Goal: Information Seeking & Learning: Find specific fact

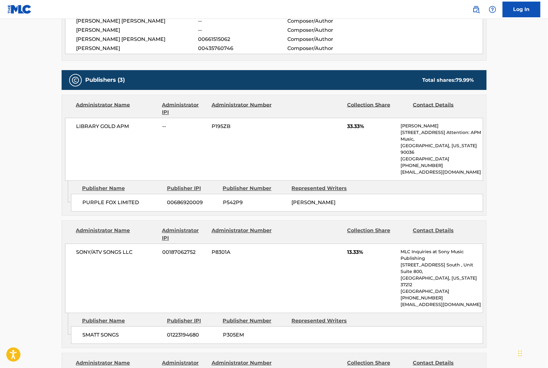
scroll to position [215, 0]
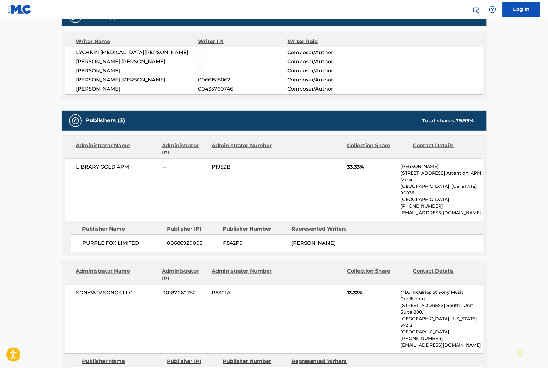
drag, startPoint x: 145, startPoint y: 72, endPoint x: 75, endPoint y: 72, distance: 70.1
click at [75, 72] on div "LYCHKIN NIKITA VLADIMIROVICH -- Composer/Author MATTHEW-KYLE ADRIAN BROWN -- Co…" at bounding box center [274, 71] width 418 height 48
drag, startPoint x: 162, startPoint y: 86, endPoint x: 69, endPoint y: 75, distance: 93.5
click at [69, 75] on div "LYCHKIN NIKITA VLADIMIROVICH -- Composer/Author MATTHEW-KYLE ADRIAN BROWN -- Co…" at bounding box center [274, 71] width 418 height 48
click at [102, 85] on span "NAYVADIUS DEMUN WILBURN" at bounding box center [137, 89] width 122 height 8
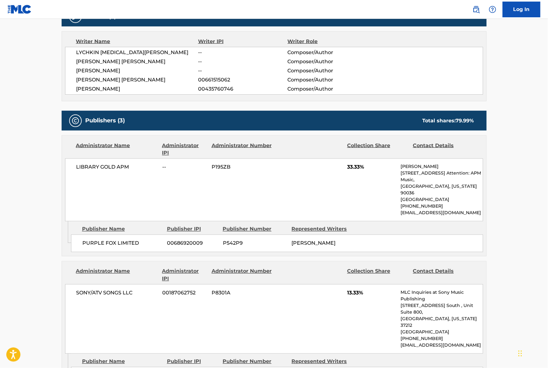
drag, startPoint x: 103, startPoint y: 81, endPoint x: 86, endPoint y: 75, distance: 18.3
click at [86, 75] on div "LYCHKIN NIKITA VLADIMIROVICH -- Composer/Author MATTHEW-KYLE ADRIAN BROWN -- Co…" at bounding box center [274, 71] width 418 height 48
click at [85, 78] on span "[PERSON_NAME] [PERSON_NAME]" at bounding box center [137, 80] width 122 height 8
drag, startPoint x: 93, startPoint y: 78, endPoint x: 156, endPoint y: 81, distance: 63.6
click at [156, 81] on span "[PERSON_NAME] [PERSON_NAME]" at bounding box center [137, 80] width 122 height 8
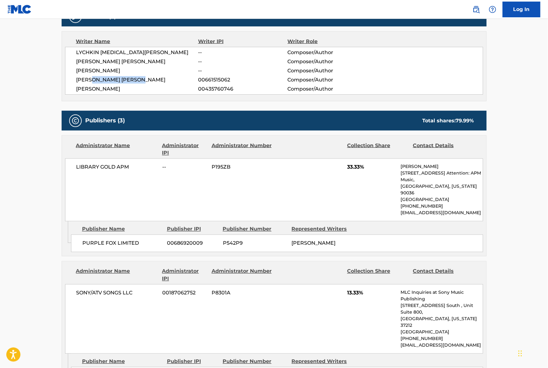
drag, startPoint x: 95, startPoint y: 55, endPoint x: 151, endPoint y: 66, distance: 56.6
click at [150, 67] on div "LYCHKIN NIKITA VLADIMIROVICH -- Composer/Author MATTHEW-KYLE ADRIAN BROWN -- Co…" at bounding box center [274, 71] width 418 height 48
click at [151, 66] on div "LYCHKIN NIKITA VLADIMIROVICH -- Composer/Author MATTHEW-KYLE ADRIAN BROWN -- Co…" at bounding box center [274, 71] width 418 height 48
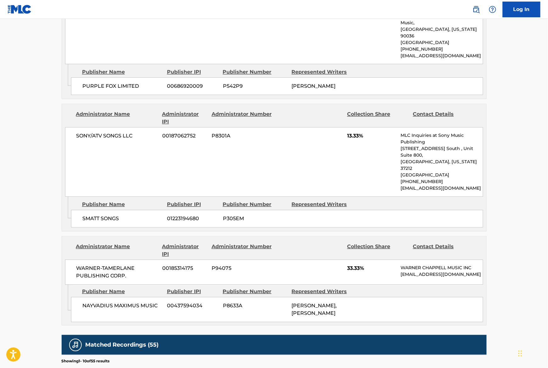
scroll to position [511, 0]
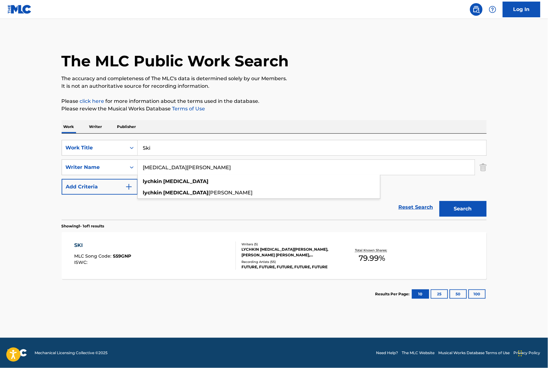
drag, startPoint x: 186, startPoint y: 170, endPoint x: 140, endPoint y: 170, distance: 46.6
click at [140, 170] on input "[MEDICAL_DATA][PERSON_NAME]" at bounding box center [306, 167] width 337 height 15
click at [149, 168] on input "[MEDICAL_DATA][PERSON_NAME]" at bounding box center [306, 167] width 337 height 15
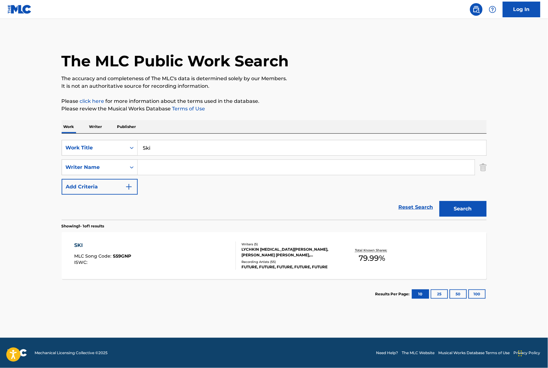
click at [212, 206] on div "Reset Search Search" at bounding box center [274, 207] width 425 height 25
click at [479, 206] on button "Search" at bounding box center [463, 209] width 47 height 16
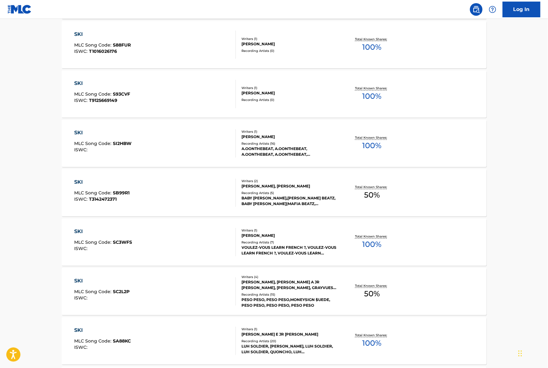
scroll to position [407, 0]
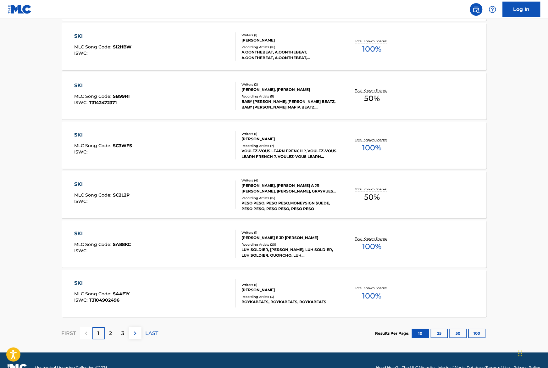
click at [110, 333] on p "2" at bounding box center [110, 334] width 3 height 8
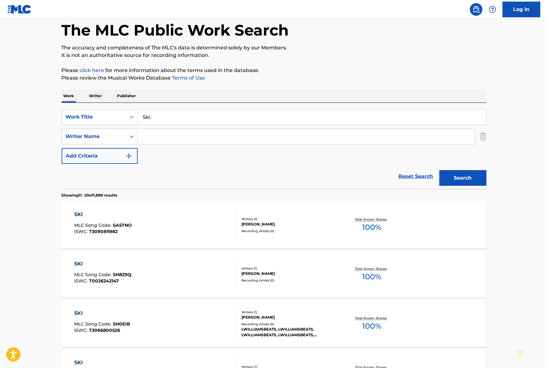
scroll to position [78, 0]
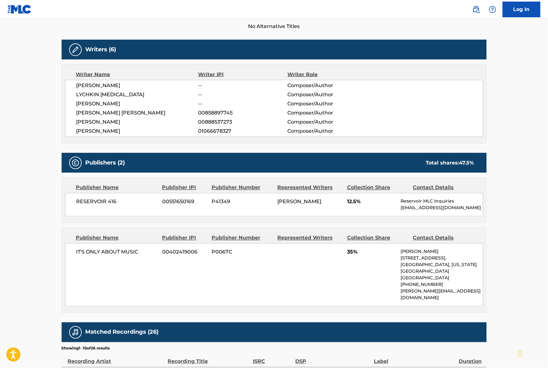
scroll to position [38, 0]
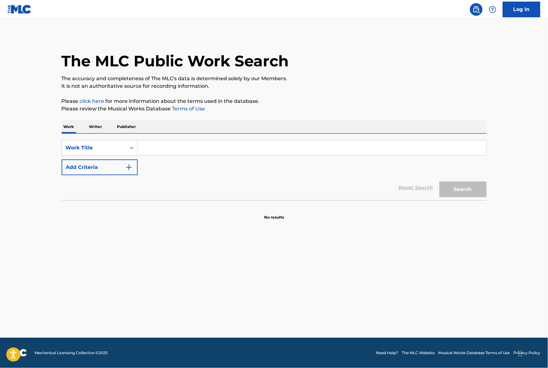
click at [200, 151] on input "Search Form" at bounding box center [312, 147] width 349 height 15
paste input "Has 2 BMI 1179022754 BMI 1179022852"
type input "Has 2 BMI 1179022754 BMI 1179022852"
click at [172, 146] on input "[MEDICAL_DATA][PERSON_NAME]" at bounding box center [312, 147] width 349 height 15
click at [173, 150] on input "[MEDICAL_DATA][PERSON_NAME]" at bounding box center [312, 147] width 349 height 15
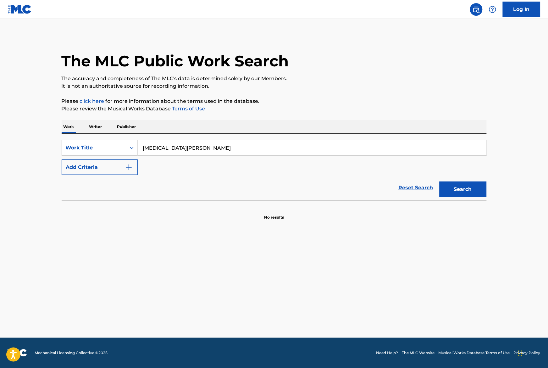
type input "[MEDICAL_DATA][PERSON_NAME]"
click at [117, 163] on button "Add Criteria" at bounding box center [100, 167] width 76 height 16
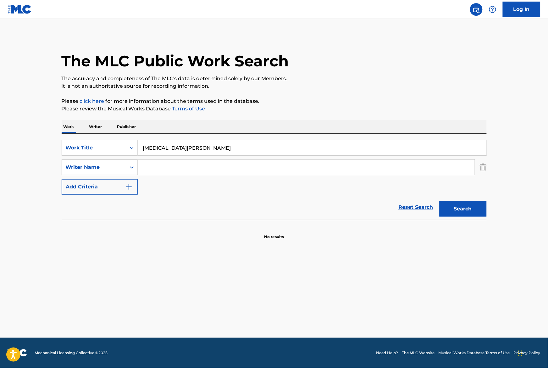
click at [163, 150] on input "[MEDICAL_DATA][PERSON_NAME]" at bounding box center [312, 147] width 349 height 15
click at [153, 166] on input "Search Form" at bounding box center [306, 167] width 337 height 15
paste input "[MEDICAL_DATA][PERSON_NAME]"
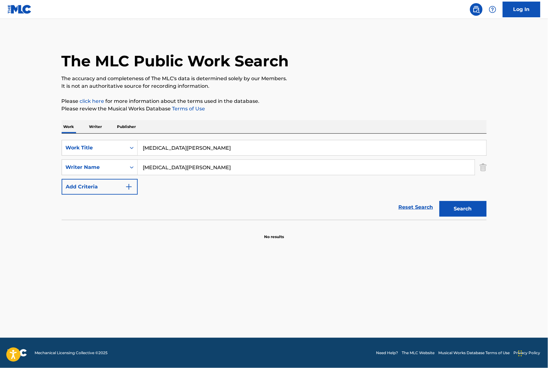
type input "[MEDICAL_DATA][PERSON_NAME]"
click at [160, 150] on input "[MEDICAL_DATA][PERSON_NAME]" at bounding box center [312, 147] width 349 height 15
click at [160, 149] on input "[MEDICAL_DATA][PERSON_NAME]" at bounding box center [312, 147] width 349 height 15
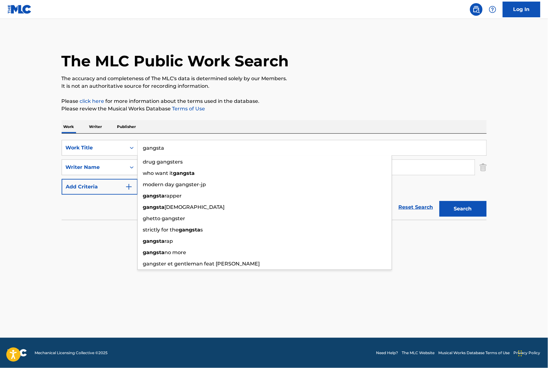
type input "gangsta"
click at [440, 201] on button "Search" at bounding box center [463, 209] width 47 height 16
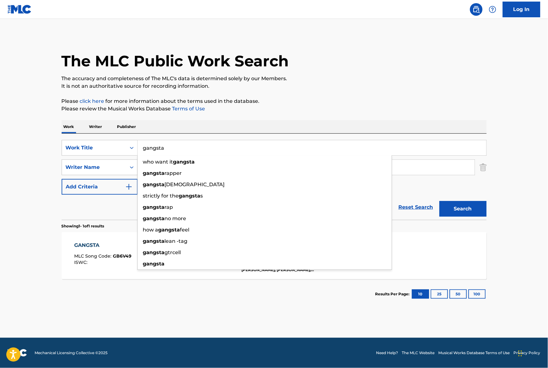
click at [362, 98] on p "Please click here for more information about the terms used in the database." at bounding box center [274, 101] width 425 height 8
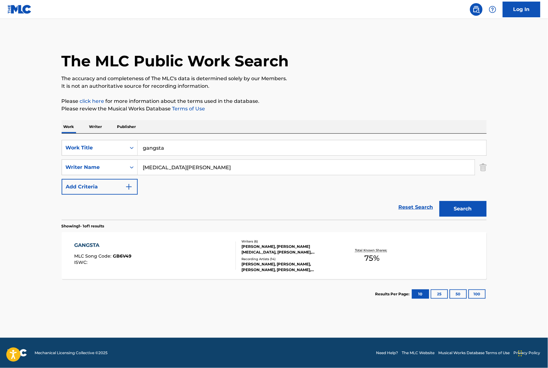
click at [293, 266] on div "[PERSON_NAME], [PERSON_NAME], [PERSON_NAME], [PERSON_NAME], [PERSON_NAME]" at bounding box center [289, 266] width 95 height 11
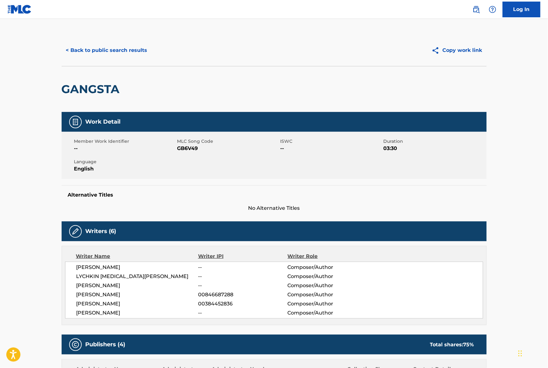
click at [476, 5] on link at bounding box center [476, 9] width 13 height 13
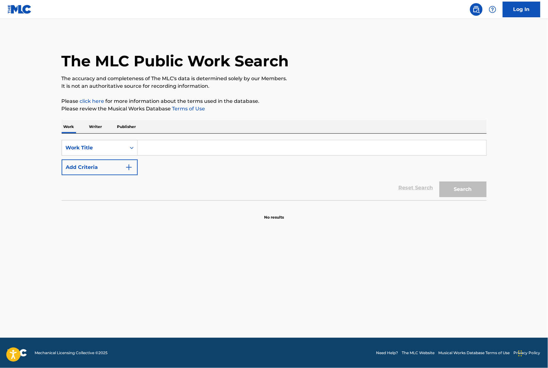
click at [264, 155] on div "Search Form" at bounding box center [312, 148] width 349 height 16
paste input "[MEDICAL_DATA][PERSON_NAME]"
type input "[MEDICAL_DATA][PERSON_NAME]"
click at [81, 148] on div "Work Title" at bounding box center [94, 148] width 57 height 8
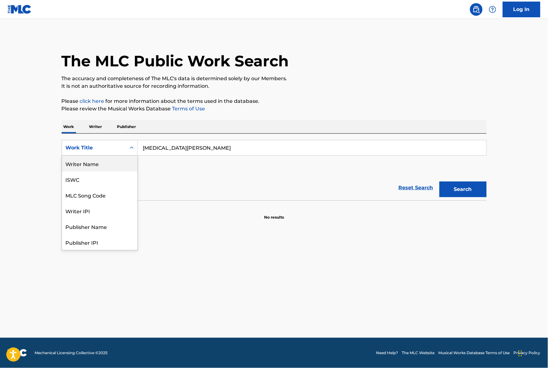
click at [95, 165] on div "Writer Name" at bounding box center [99, 164] width 75 height 16
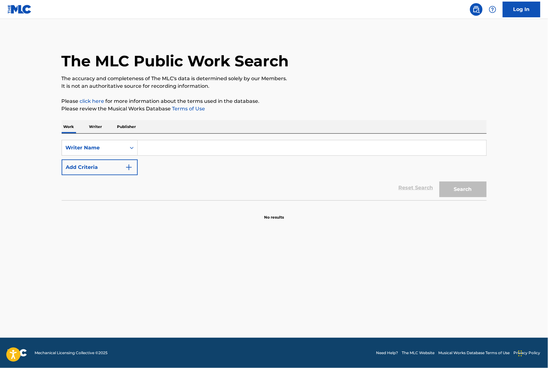
click at [153, 151] on input "Search Form" at bounding box center [312, 147] width 349 height 15
paste input "[MEDICAL_DATA][PERSON_NAME]"
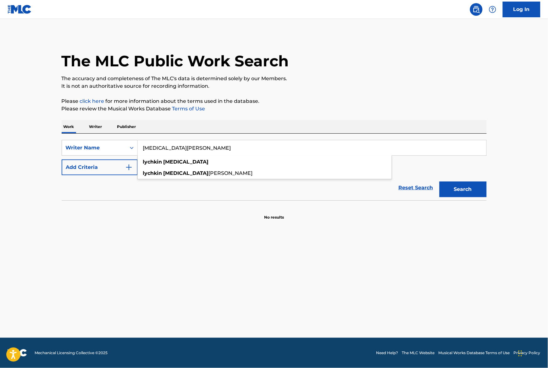
type input "[MEDICAL_DATA][PERSON_NAME]"
click at [324, 93] on div "The MLC Public Work Search The accuracy and completeness of The MLC's data is d…" at bounding box center [274, 128] width 440 height 186
click at [469, 191] on button "Search" at bounding box center [463, 189] width 47 height 16
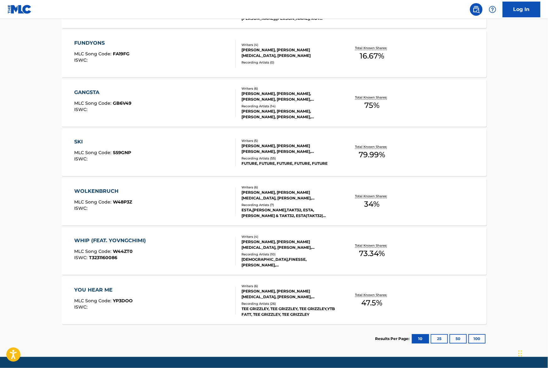
scroll to position [329, 0]
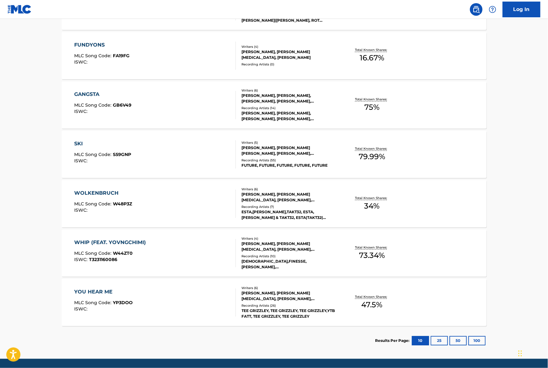
click at [169, 256] on div "WHIP (FEAT. YOVNGCHIMI) MLC Song Code : W44ZT0 ISWC : T3231160086" at bounding box center [155, 253] width 162 height 28
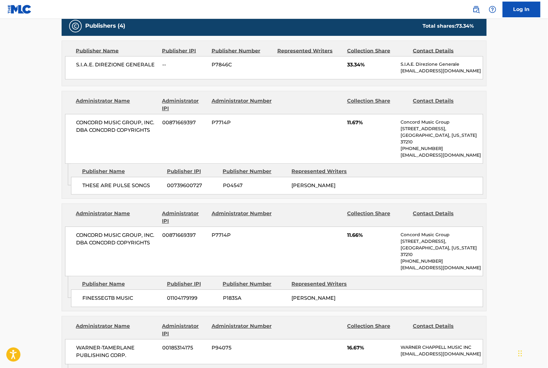
scroll to position [253, 0]
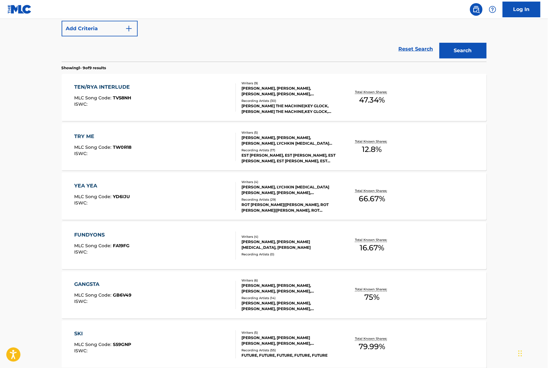
scroll to position [138, 0]
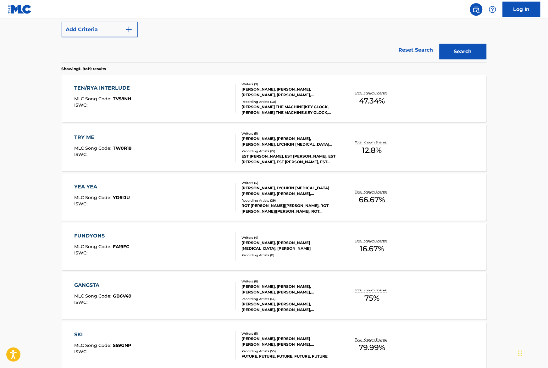
click at [196, 163] on div "TRY ME MLC Song Code : TW0R18 ISWC : Writers ( 5 ) AMR MOHAMED, AARON RAJ TANAR…" at bounding box center [274, 147] width 425 height 47
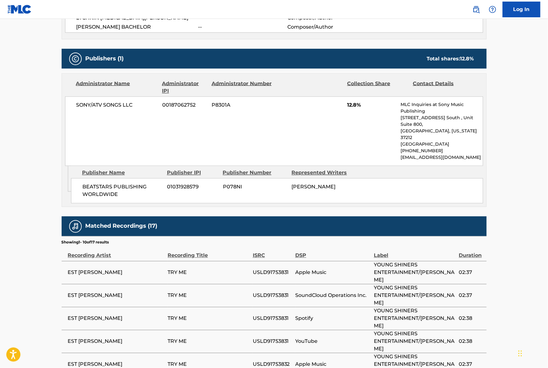
scroll to position [51, 0]
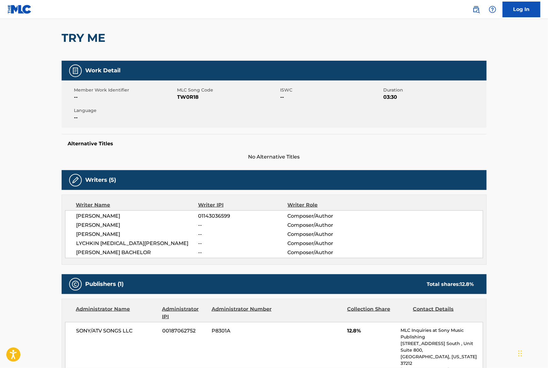
scroll to position [138, 0]
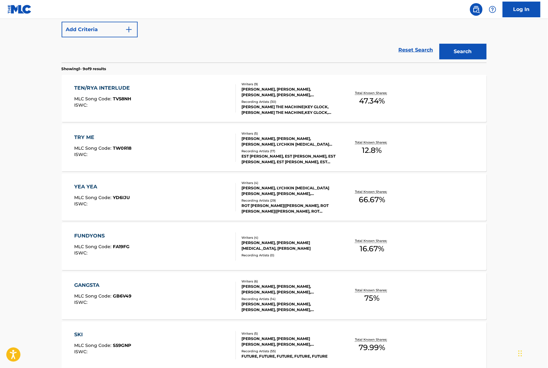
click at [188, 190] on div "YEA YEA MLC Song Code : YD6IJU ISWC :" at bounding box center [155, 197] width 162 height 28
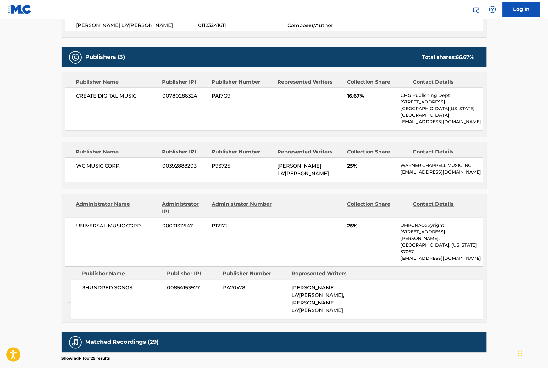
scroll to position [274, 0]
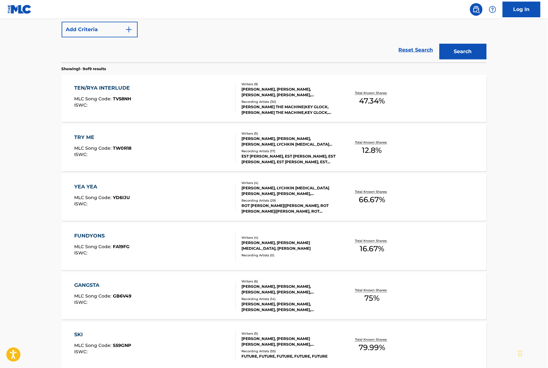
scroll to position [182, 0]
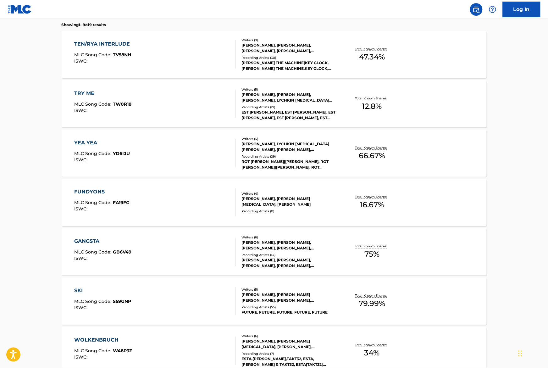
click at [195, 232] on div "GANGSTA MLC Song Code : GB6V49 ISWC : Writers ( 6 ) HORACE WELLS, IBRAHIM BAKIJ…" at bounding box center [274, 251] width 425 height 47
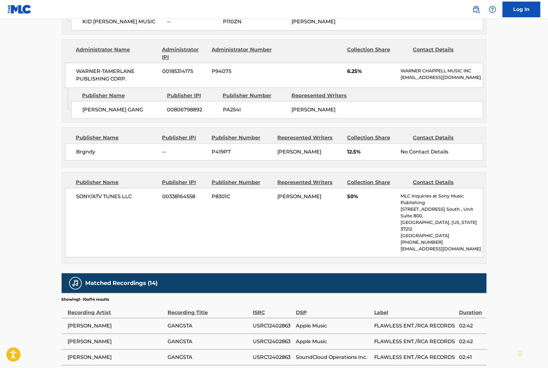
scroll to position [411, 0]
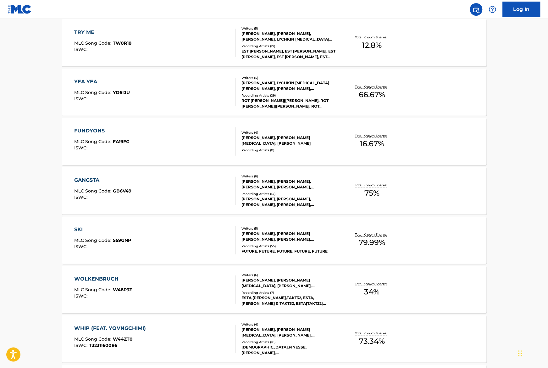
scroll to position [242, 0]
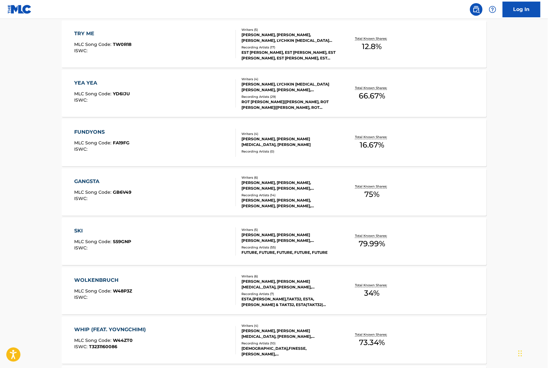
click at [194, 191] on div "GANGSTA MLC Song Code : GB6V49 ISWC :" at bounding box center [155, 192] width 162 height 28
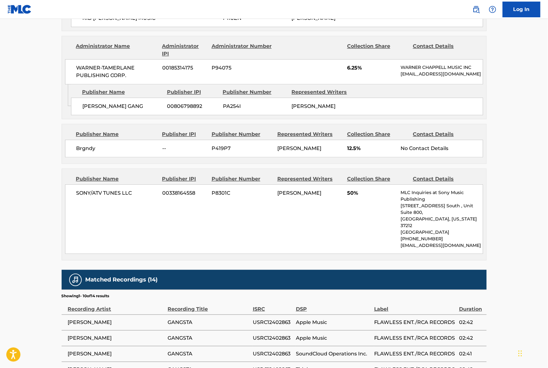
scroll to position [419, 0]
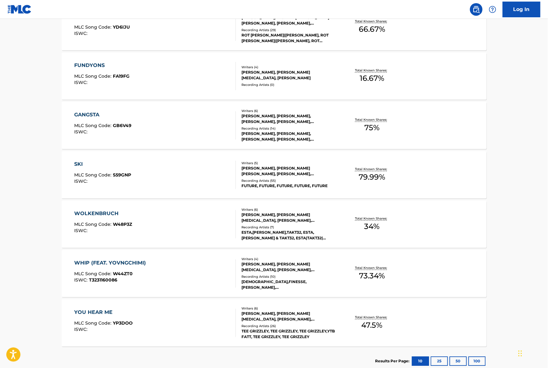
scroll to position [322, 0]
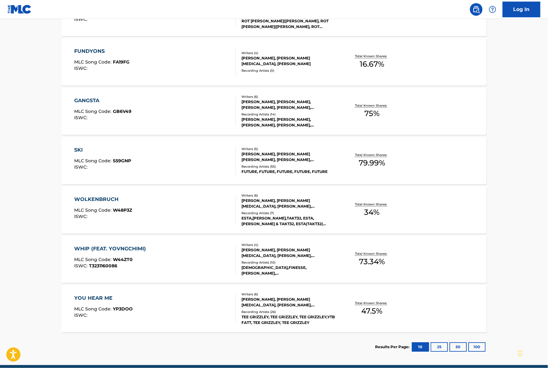
click at [159, 208] on div "WOLKENBRUCH MLC Song Code : W48P3Z ISWC :" at bounding box center [155, 210] width 162 height 28
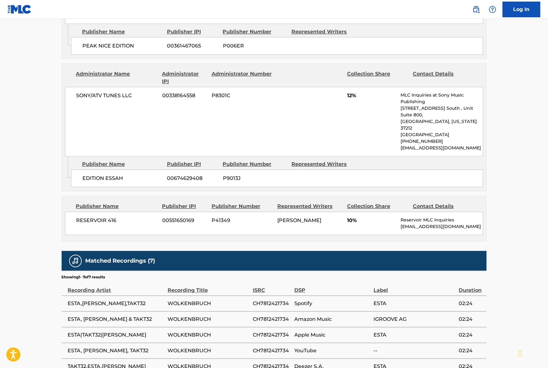
scroll to position [449, 0]
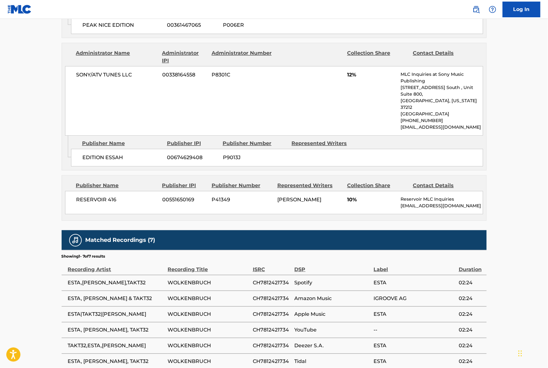
scroll to position [338, 0]
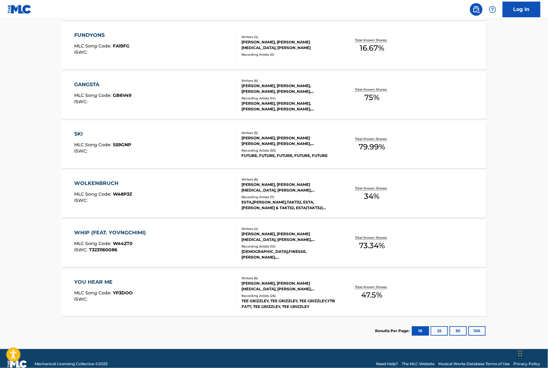
click at [165, 137] on div "SKI MLC Song Code : S59GNP ISWC :" at bounding box center [155, 145] width 162 height 28
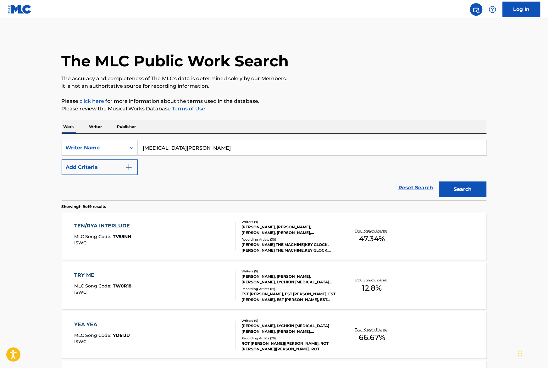
click at [183, 147] on input "[MEDICAL_DATA][PERSON_NAME]" at bounding box center [312, 147] width 349 height 15
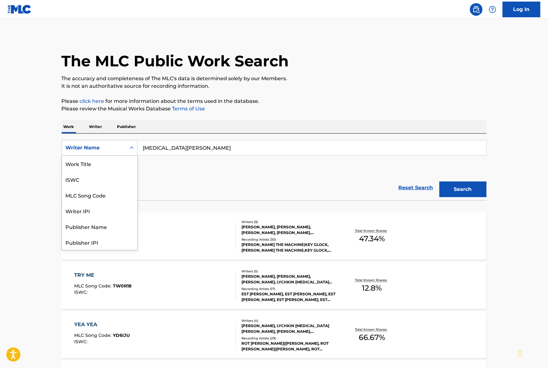
click at [115, 149] on div "Writer Name" at bounding box center [94, 148] width 57 height 8
click at [163, 146] on input "[MEDICAL_DATA][PERSON_NAME]" at bounding box center [312, 147] width 349 height 15
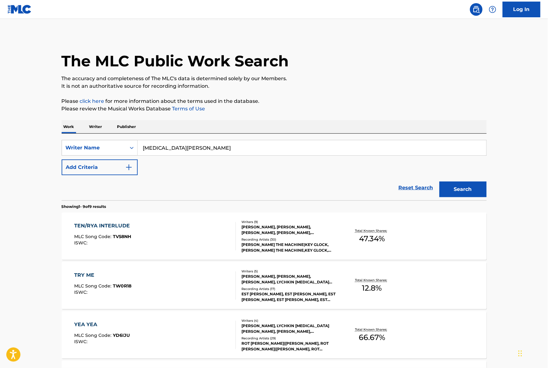
click at [163, 146] on input "[MEDICAL_DATA][PERSON_NAME]" at bounding box center [312, 147] width 349 height 15
paste input "ayvadius DeMun Cash"
type input "Nayvadius DeMun Cash"
click at [94, 171] on button "Add Criteria" at bounding box center [100, 167] width 76 height 16
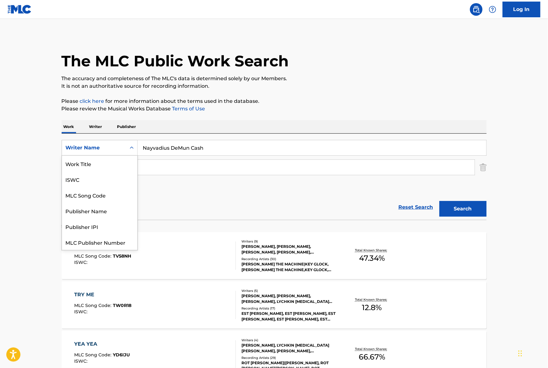
click at [112, 150] on div "Writer Name" at bounding box center [94, 148] width 57 height 8
click at [173, 171] on input "Search Form" at bounding box center [306, 167] width 337 height 15
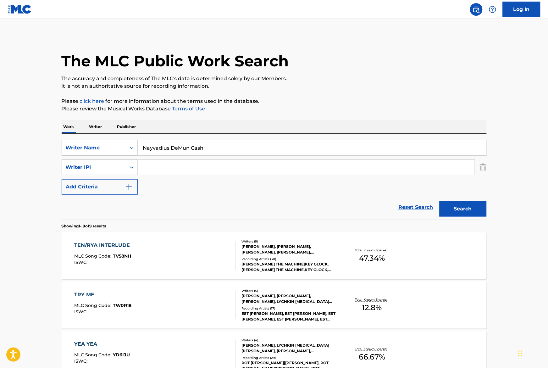
click at [119, 151] on div "Writer Name" at bounding box center [94, 148] width 57 height 8
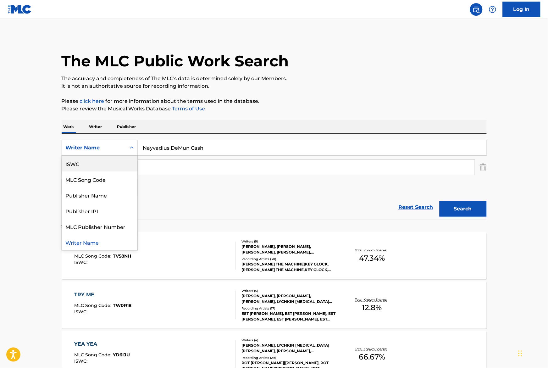
scroll to position [0, 0]
click at [111, 166] on div "Work Title" at bounding box center [99, 164] width 75 height 16
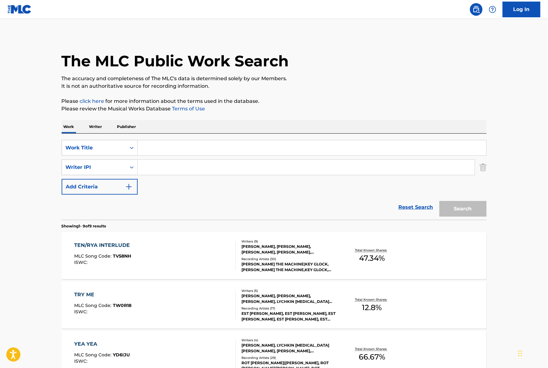
click at [186, 137] on div "SearchWithCriteriaabcaf8db-8a6f-4b33-a0b0-a099b2b6cdd3 Work Title SearchWithCri…" at bounding box center [274, 177] width 425 height 86
click at [178, 150] on input "Search Form" at bounding box center [312, 147] width 349 height 15
type input "t"
type input "Ski"
click at [305, 102] on p "Please click here for more information about the terms used in the database." at bounding box center [274, 101] width 425 height 8
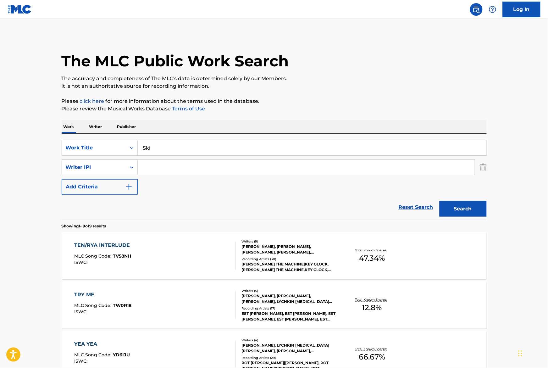
click at [186, 164] on input "Search Form" at bounding box center [306, 167] width 337 height 15
click at [84, 169] on div "Writer IPI" at bounding box center [94, 168] width 57 height 8
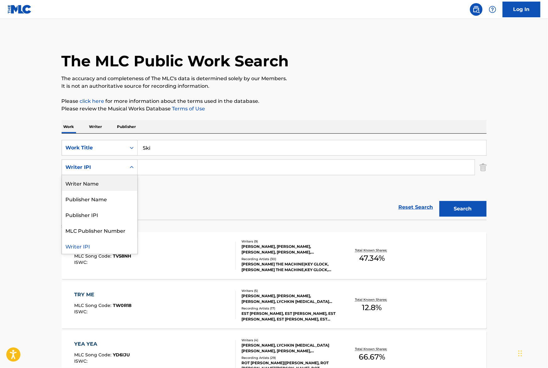
click at [85, 190] on div "Writer Name" at bounding box center [99, 183] width 75 height 16
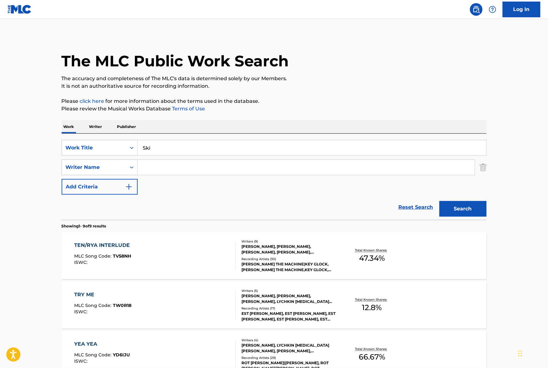
click at [140, 166] on input "Search Form" at bounding box center [306, 167] width 337 height 15
paste input "Nayvadius DeMun Cash"
click at [459, 210] on button "Search" at bounding box center [463, 209] width 47 height 16
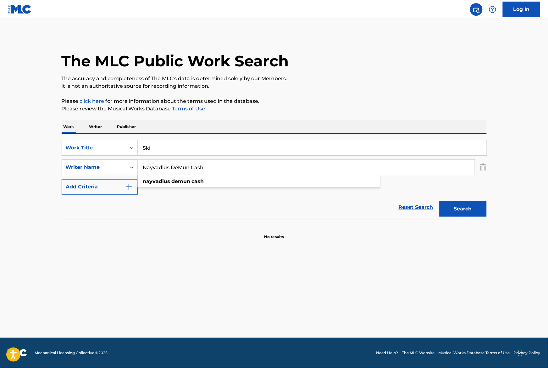
drag, startPoint x: 188, startPoint y: 170, endPoint x: 170, endPoint y: 169, distance: 18.0
click at [170, 169] on input "Nayvadius DeMun Cash" at bounding box center [306, 167] width 337 height 15
click at [440, 201] on button "Search" at bounding box center [463, 209] width 47 height 16
click at [178, 164] on input "Nayvadius Cash" at bounding box center [306, 167] width 337 height 15
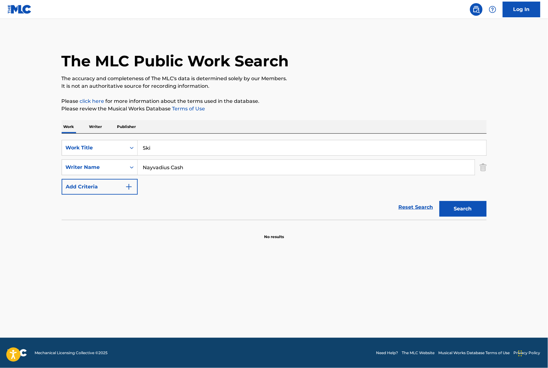
click at [178, 164] on input "Nayvadius Cash" at bounding box center [306, 167] width 337 height 15
paste input "DeMun"
click at [143, 167] on input "Nayvadius DeMun Cash" at bounding box center [306, 167] width 337 height 15
click at [440, 201] on button "Search" at bounding box center [463, 209] width 47 height 16
drag, startPoint x: 190, startPoint y: 166, endPoint x: 170, endPoint y: 166, distance: 20.1
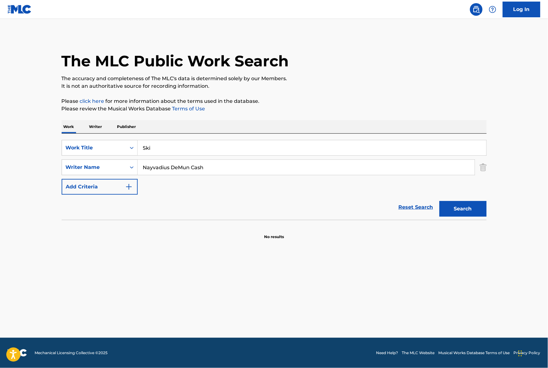
click at [170, 166] on input "Nayvadius DeMun Cash" at bounding box center [306, 167] width 337 height 15
click at [440, 201] on button "Search" at bounding box center [463, 209] width 47 height 16
click at [193, 166] on input "Nayvadius Cash" at bounding box center [306, 167] width 337 height 15
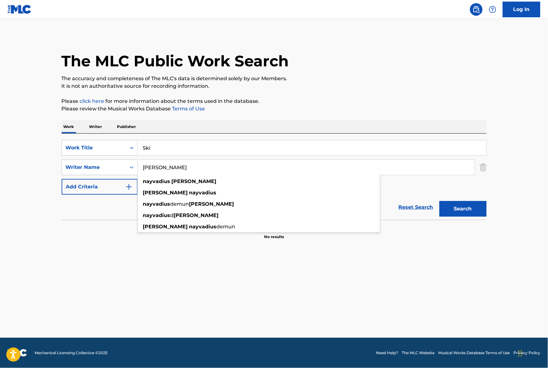
type input "Nayvadius Wilburn"
click at [432, 48] on div "The MLC Public Work Search" at bounding box center [274, 58] width 425 height 46
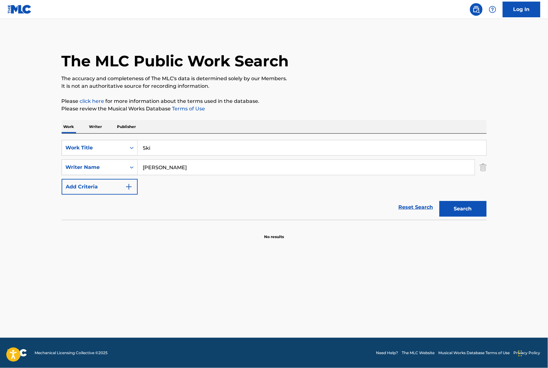
click at [468, 211] on button "Search" at bounding box center [463, 209] width 47 height 16
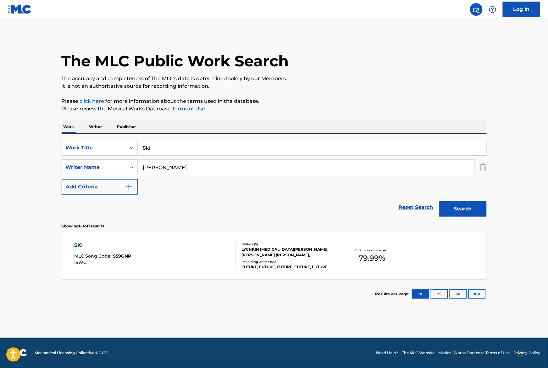
click at [179, 264] on div "SKI MLC Song Code : S59GNP ISWC :" at bounding box center [155, 256] width 162 height 28
